Goal: Check status

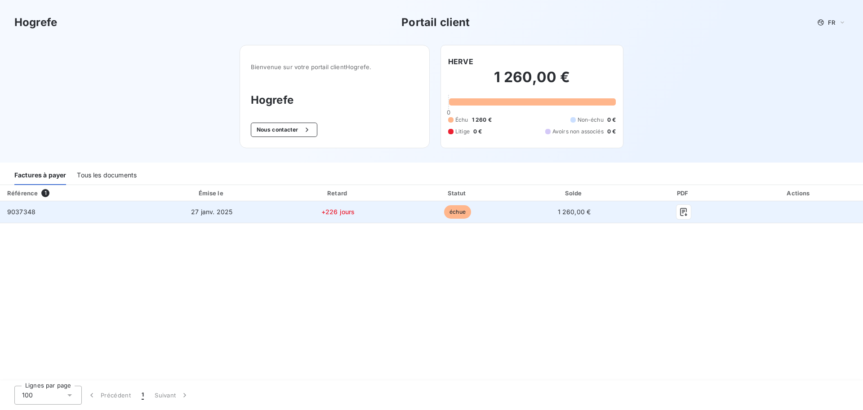
click at [453, 211] on span "échue" at bounding box center [457, 211] width 27 height 13
click at [337, 208] on span "+226 jours" at bounding box center [338, 212] width 34 height 8
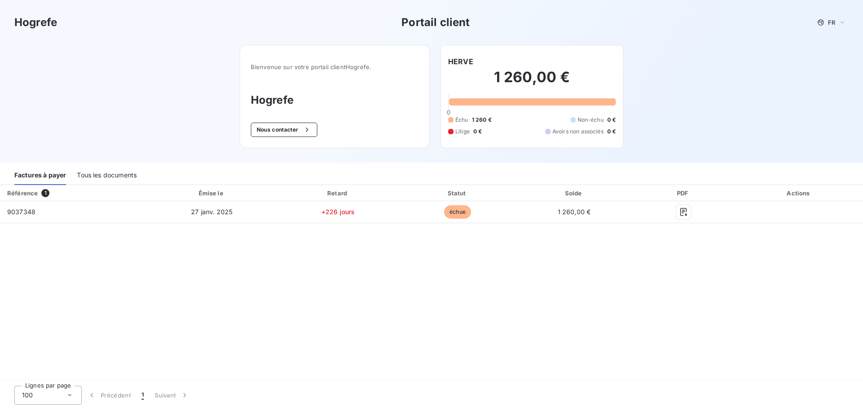
click at [110, 177] on div "Tous les documents" at bounding box center [107, 175] width 60 height 19
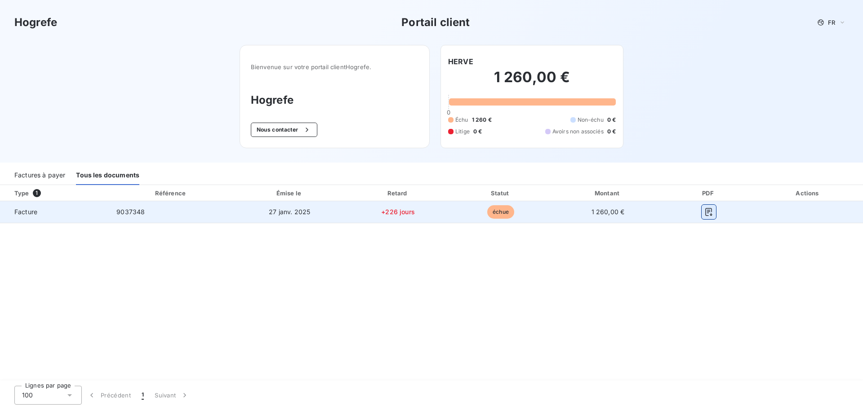
click at [708, 214] on icon "button" at bounding box center [708, 212] width 9 height 9
drag, startPoint x: 118, startPoint y: 213, endPoint x: 152, endPoint y: 217, distance: 34.0
click at [152, 217] on td "9037348" at bounding box center [171, 212] width 124 height 22
copy span "9037348"
